Goal: Information Seeking & Learning: Learn about a topic

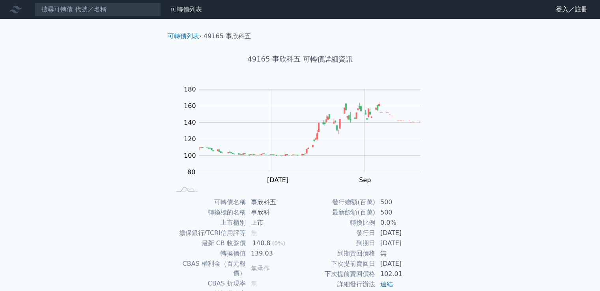
drag, startPoint x: 568, startPoint y: 66, endPoint x: 458, endPoint y: 47, distance: 112.4
click at [568, 66] on div "可轉債列表 財務數據 可轉債列表 財務數據 登入／註冊 登入／註冊 可轉債列表 › 49165 事欣科五 49165 事欣科五 可轉債詳細資訊 Zoom Ou…" at bounding box center [300, 187] width 600 height 375
click at [132, 16] on input at bounding box center [98, 9] width 126 height 13
drag, startPoint x: 274, startPoint y: 56, endPoint x: 290, endPoint y: 58, distance: 16.3
click at [290, 58] on h1 "49165 事欣科五 可轉債詳細資訊" at bounding box center [300, 59] width 278 height 11
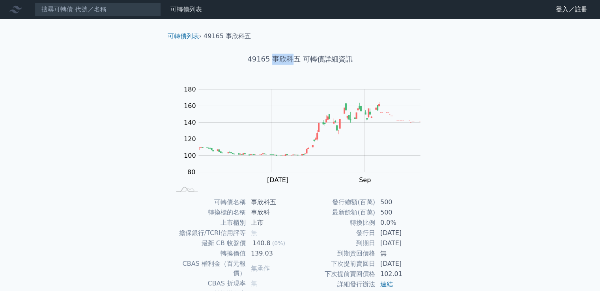
copy h1 "事欣科"
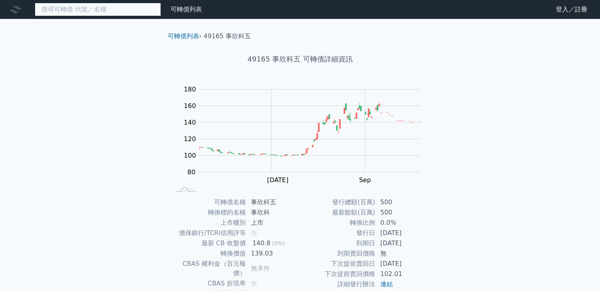
click at [103, 11] on input at bounding box center [98, 9] width 126 height 13
paste input "事欣科"
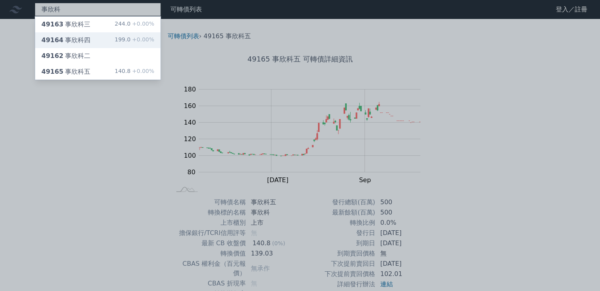
type input "事欣科"
click at [101, 41] on div "49164 事欣科四 199.0 +0.00%" at bounding box center [97, 40] width 125 height 16
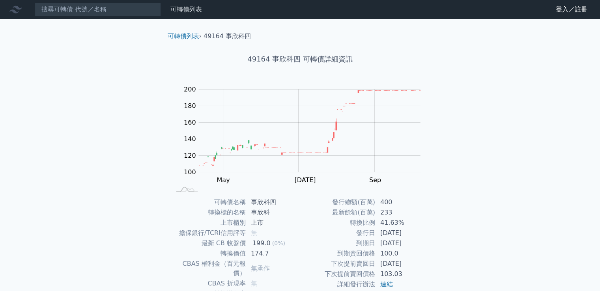
scroll to position [74, 0]
